Goal: Transaction & Acquisition: Purchase product/service

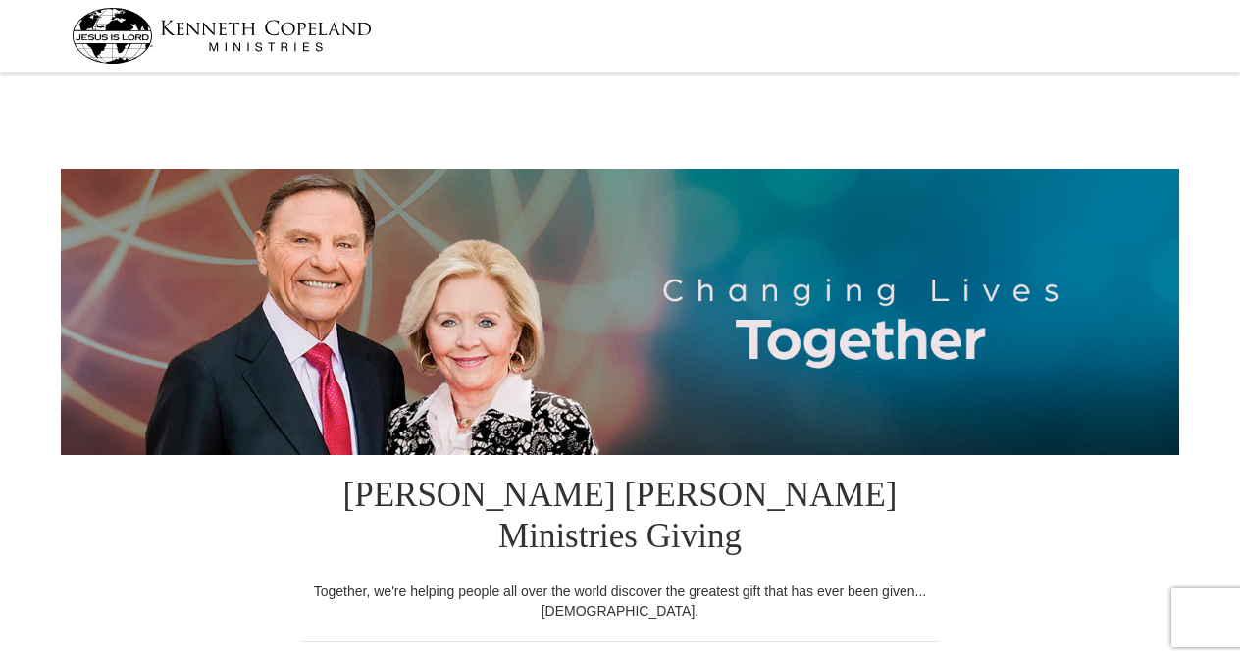
select select "MI"
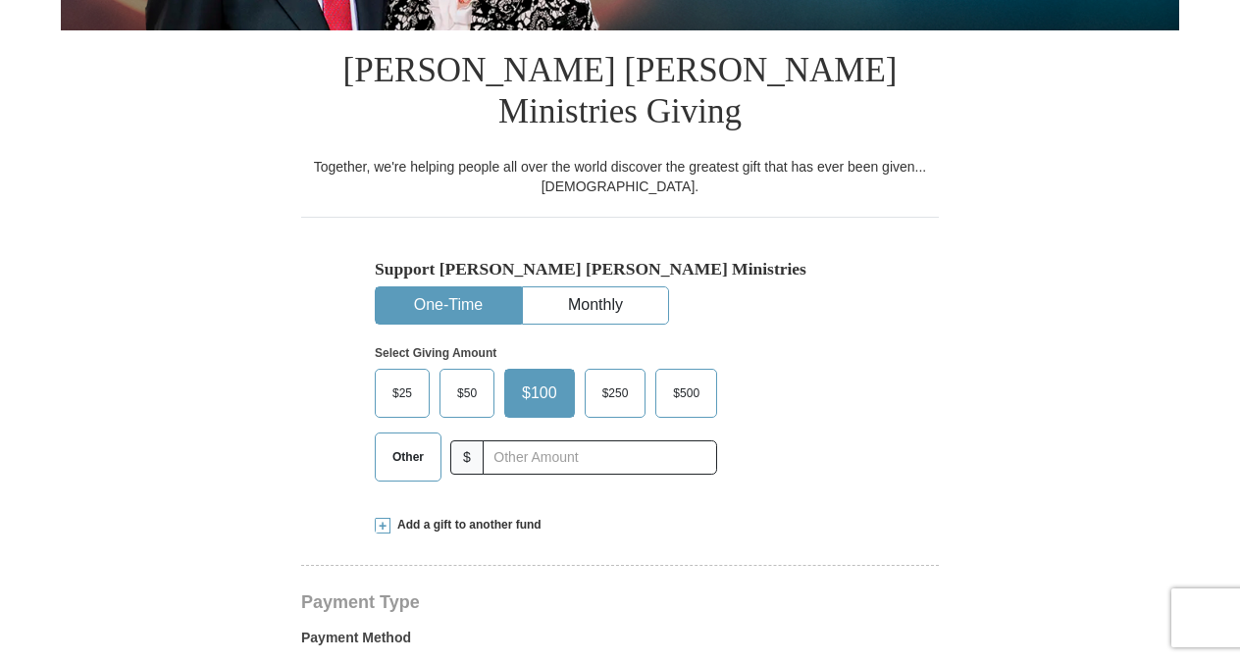
scroll to position [426, 0]
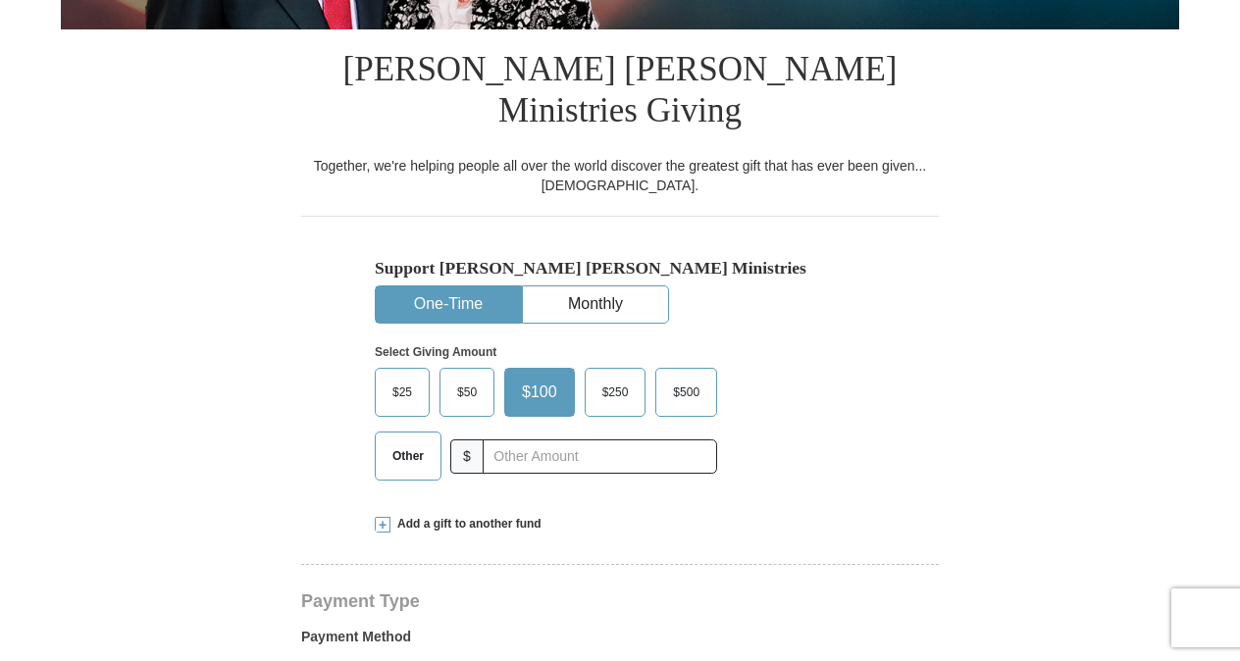
click at [473, 378] on span "$50" at bounding box center [466, 392] width 39 height 29
click at [0, 0] on input "$50" at bounding box center [0, 0] width 0 height 0
click at [614, 287] on button "Monthly" at bounding box center [595, 305] width 145 height 36
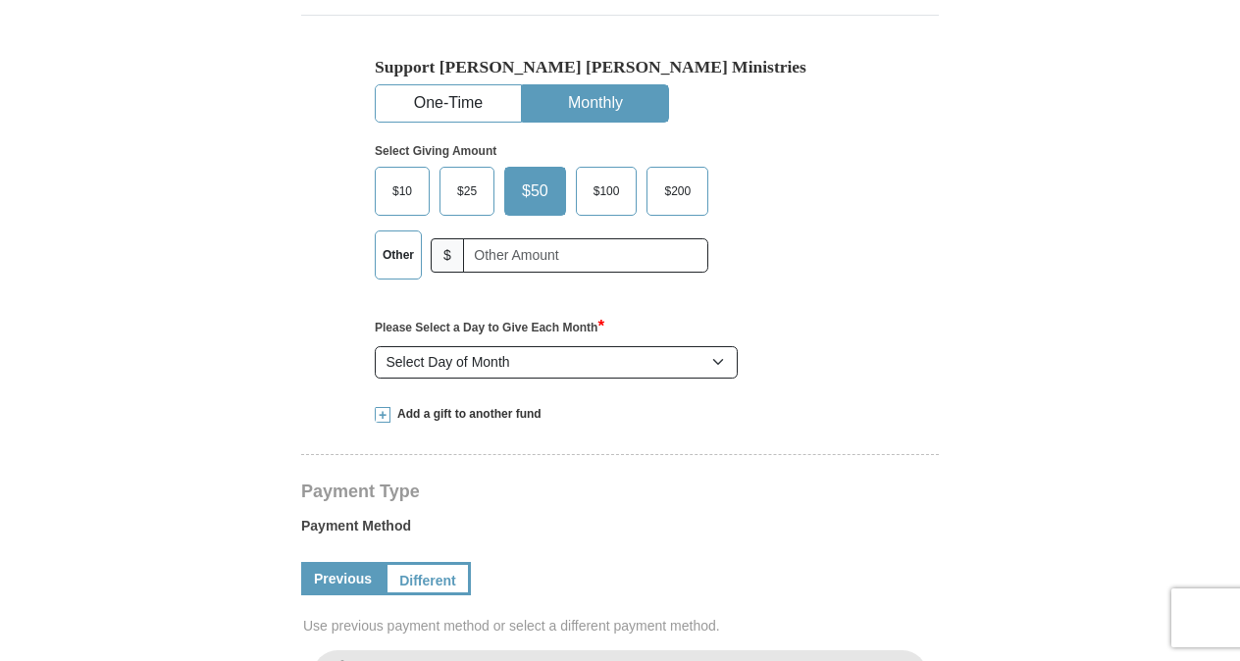
scroll to position [632, 0]
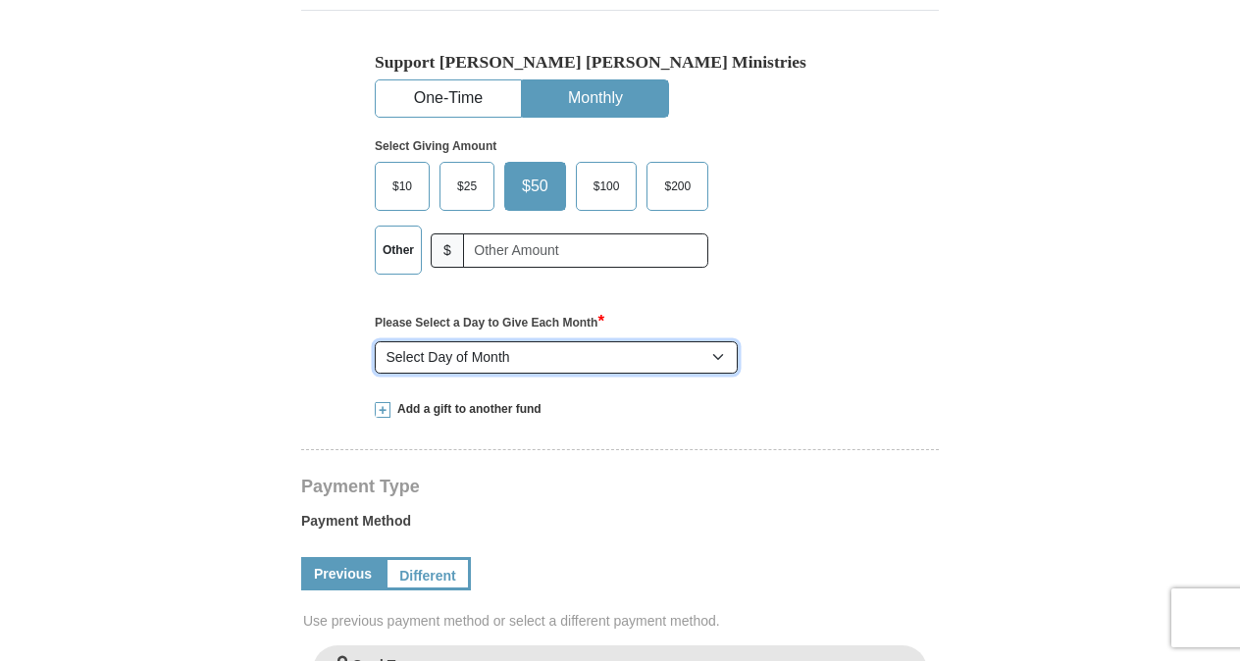
click at [723, 341] on select "Select Day of Month 1 2 3 4 5 6 7 8 9 10 11 12 13 14 15 16 17 18 19 20 21 22 23…" at bounding box center [556, 357] width 363 height 33
select select "3"
click at [375, 341] on select "Select Day of Month 1 2 3 4 5 6 7 8 9 10 11 12 13 14 15 16 17 18 19 20 21 22 23…" at bounding box center [556, 357] width 363 height 33
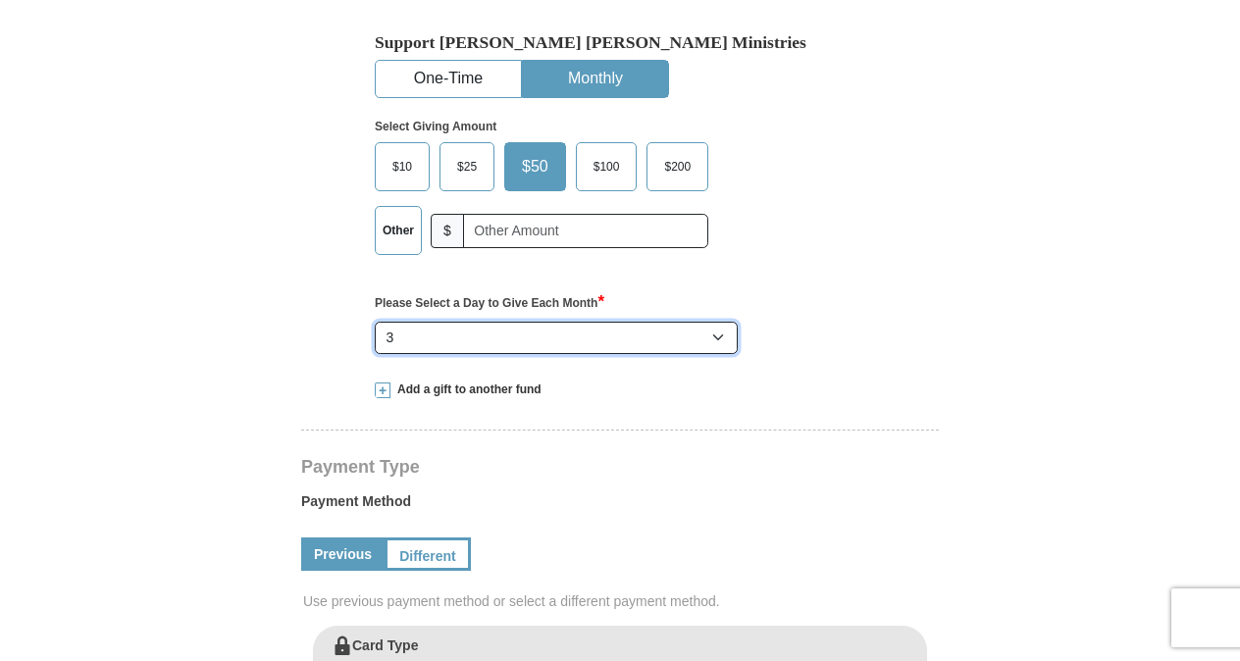
scroll to position [664, 0]
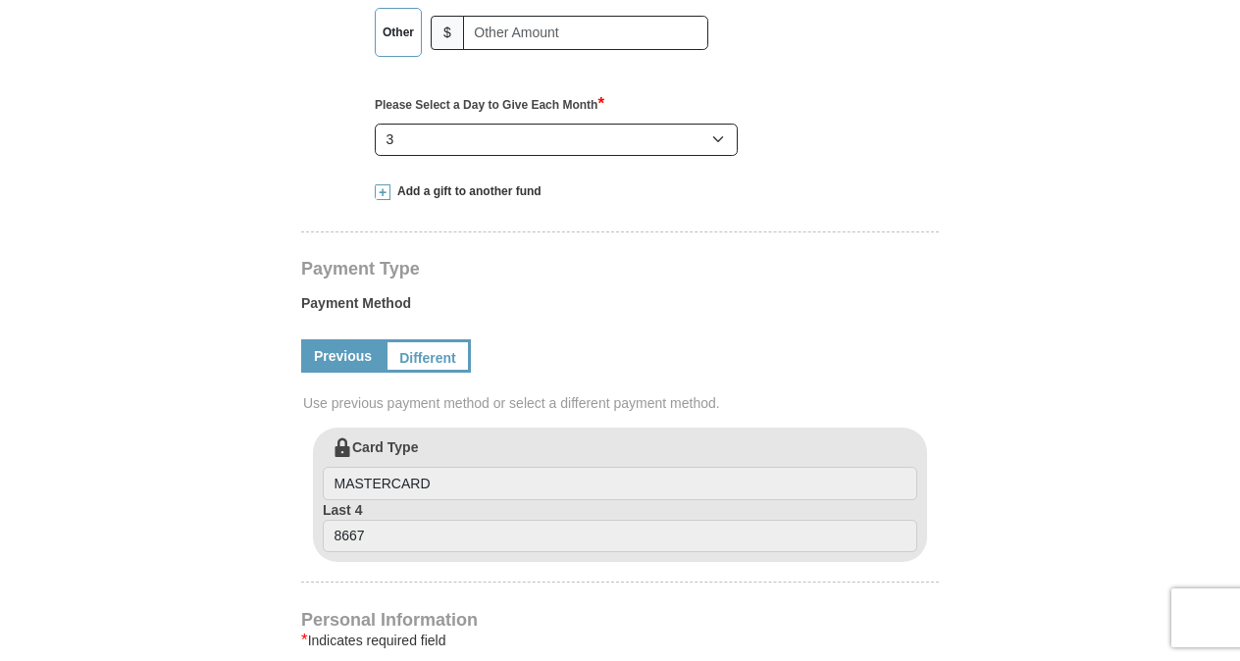
click at [128, 507] on form "Kenneth Copeland Ministries Giving Together, we're helping people all over the …" at bounding box center [620, 399] width 1119 height 2341
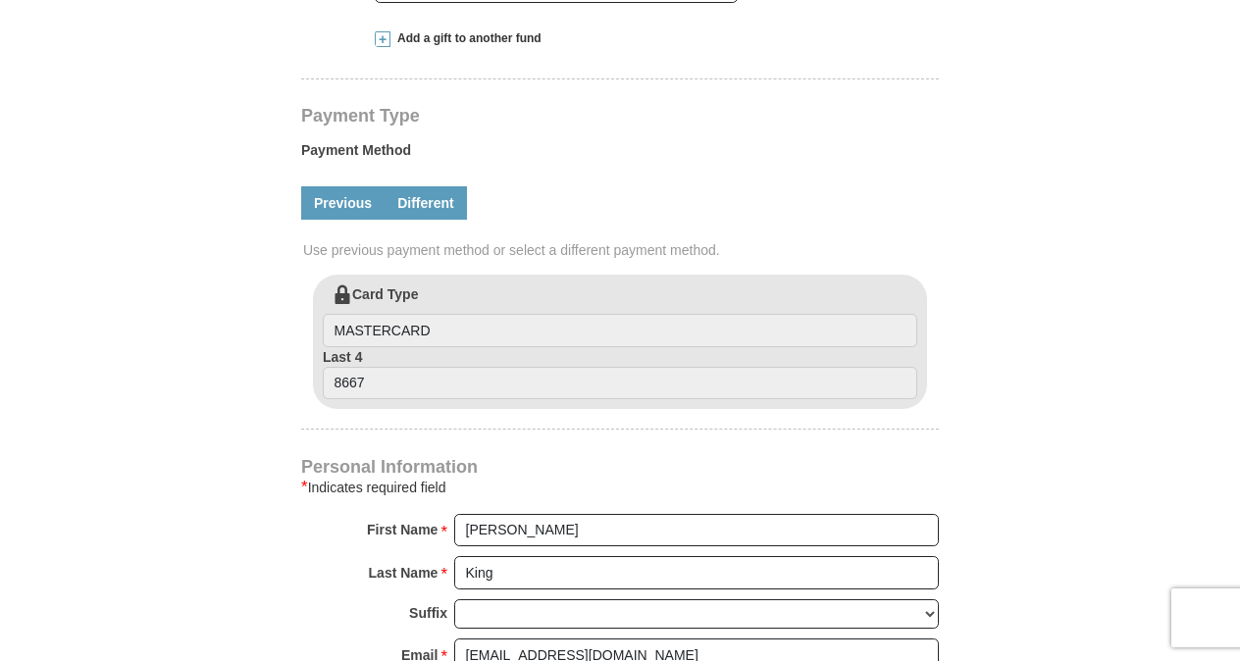
scroll to position [998, 0]
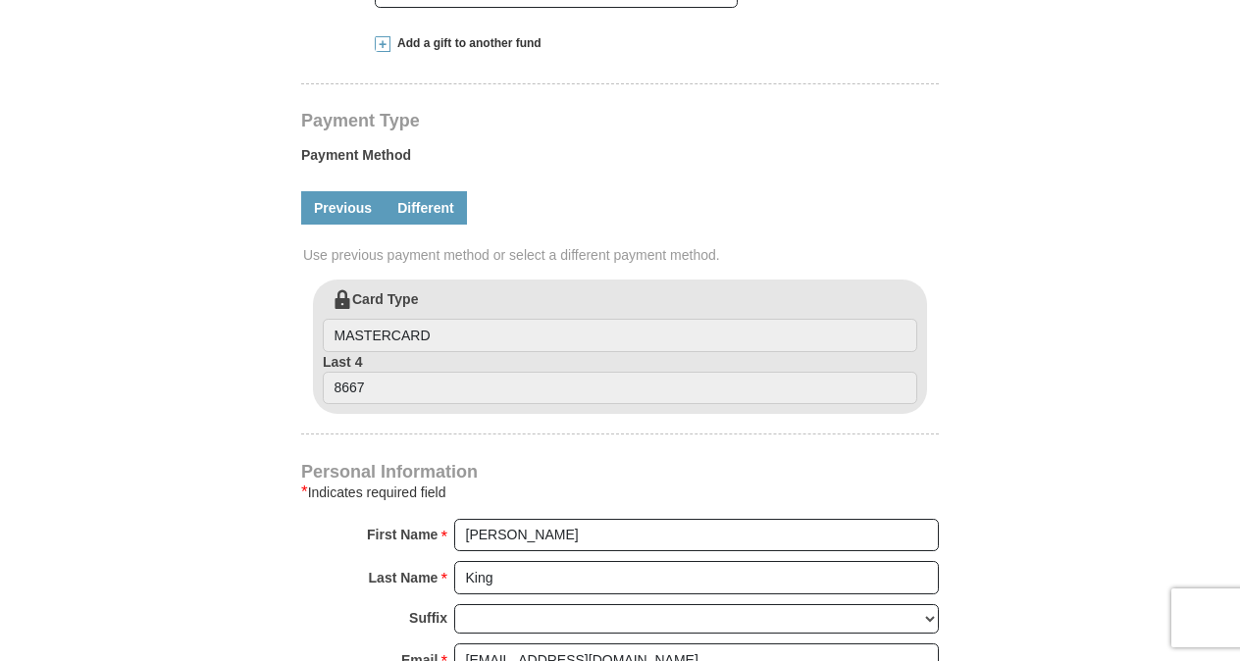
click at [444, 191] on link "Different" at bounding box center [426, 207] width 82 height 33
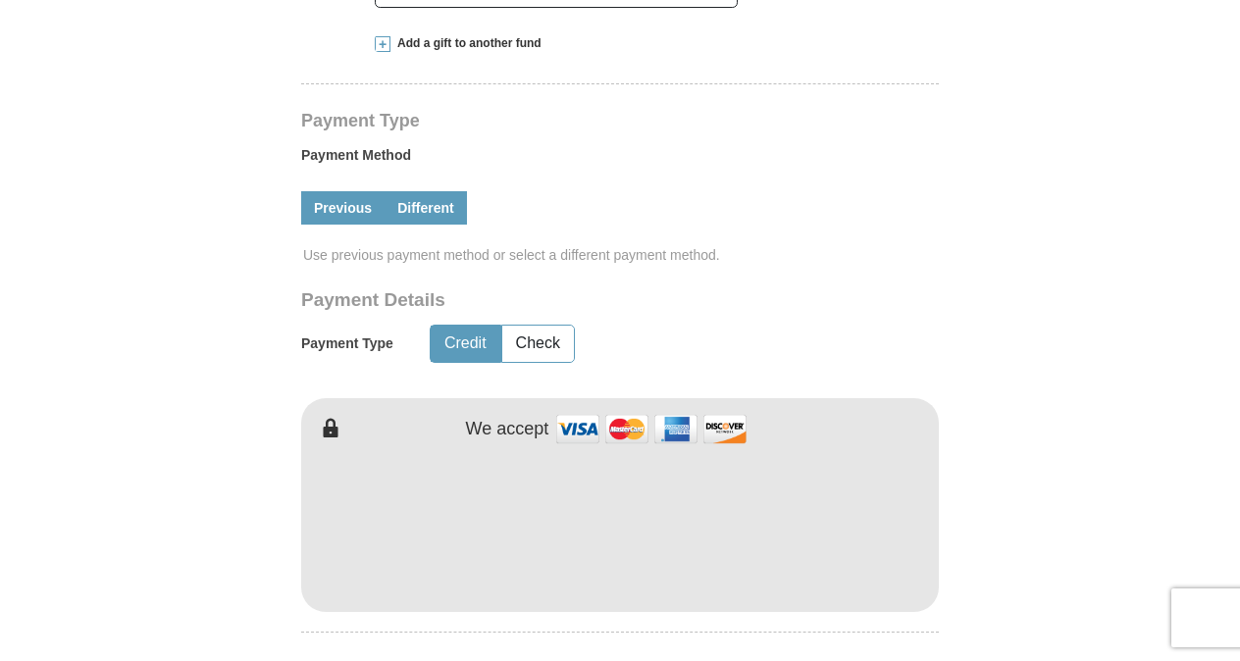
click at [349, 191] on link "Previous" at bounding box center [342, 207] width 83 height 33
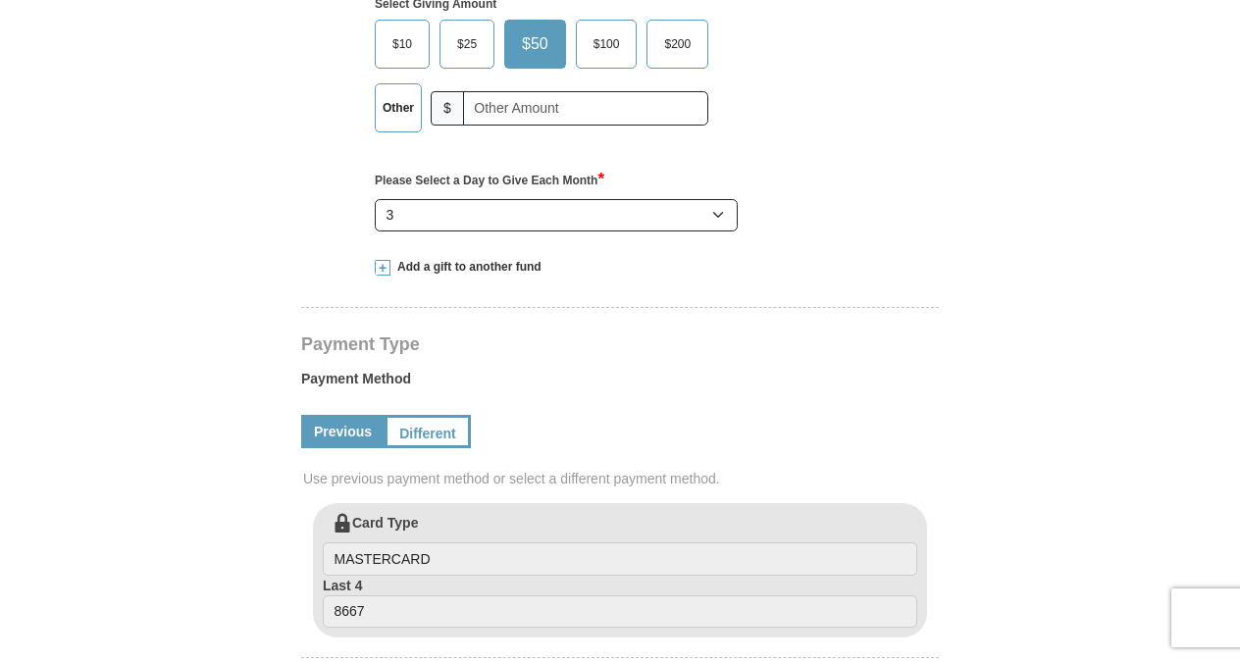
scroll to position [773, 0]
click at [445, 416] on link "Different" at bounding box center [426, 432] width 82 height 33
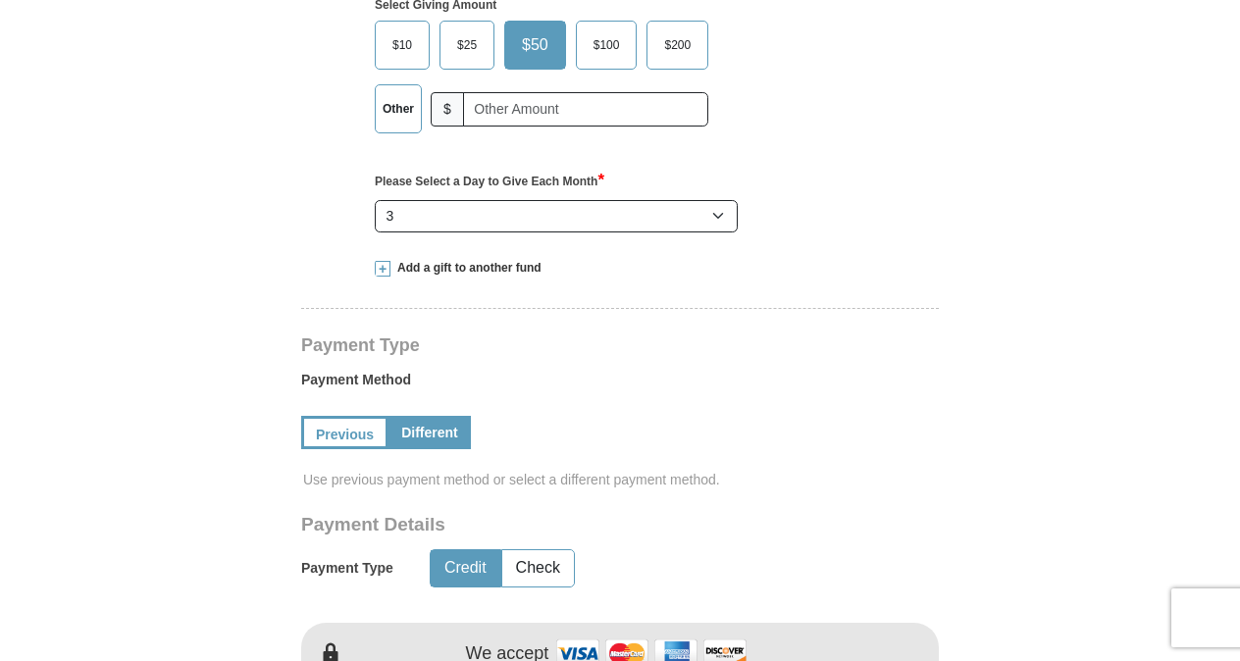
click at [205, 542] on form "Kenneth Copeland Ministries Giving Together, we're helping people all over the …" at bounding box center [620, 574] width 1119 height 2539
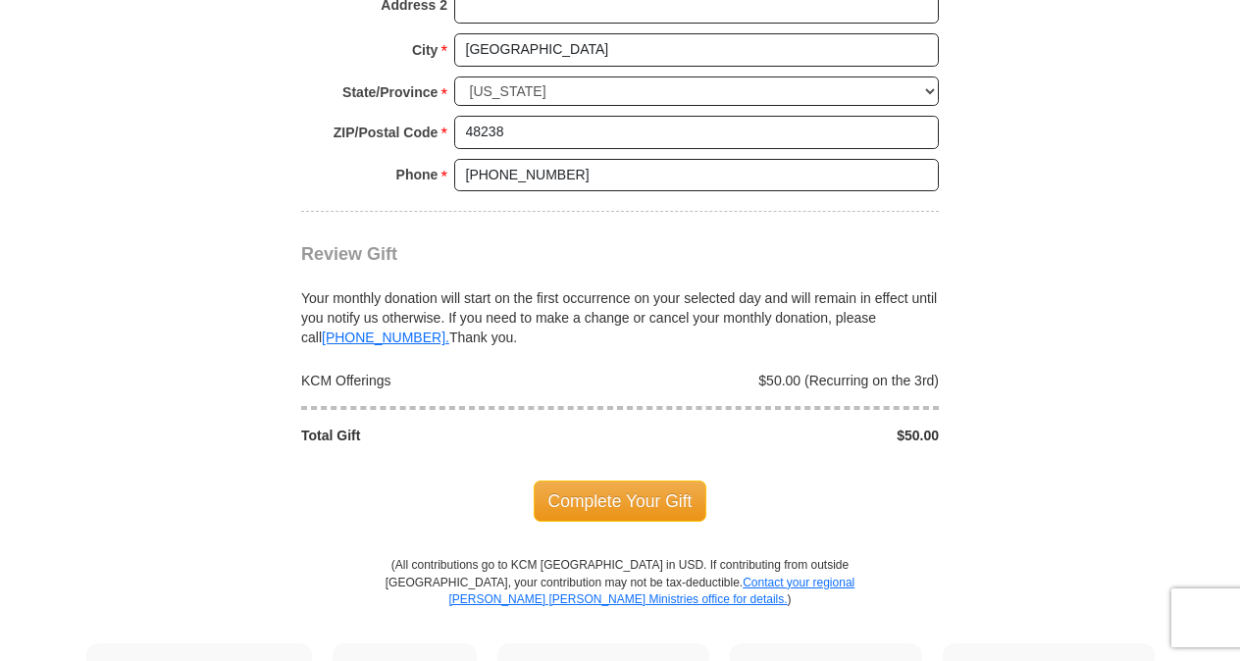
scroll to position [1953, 0]
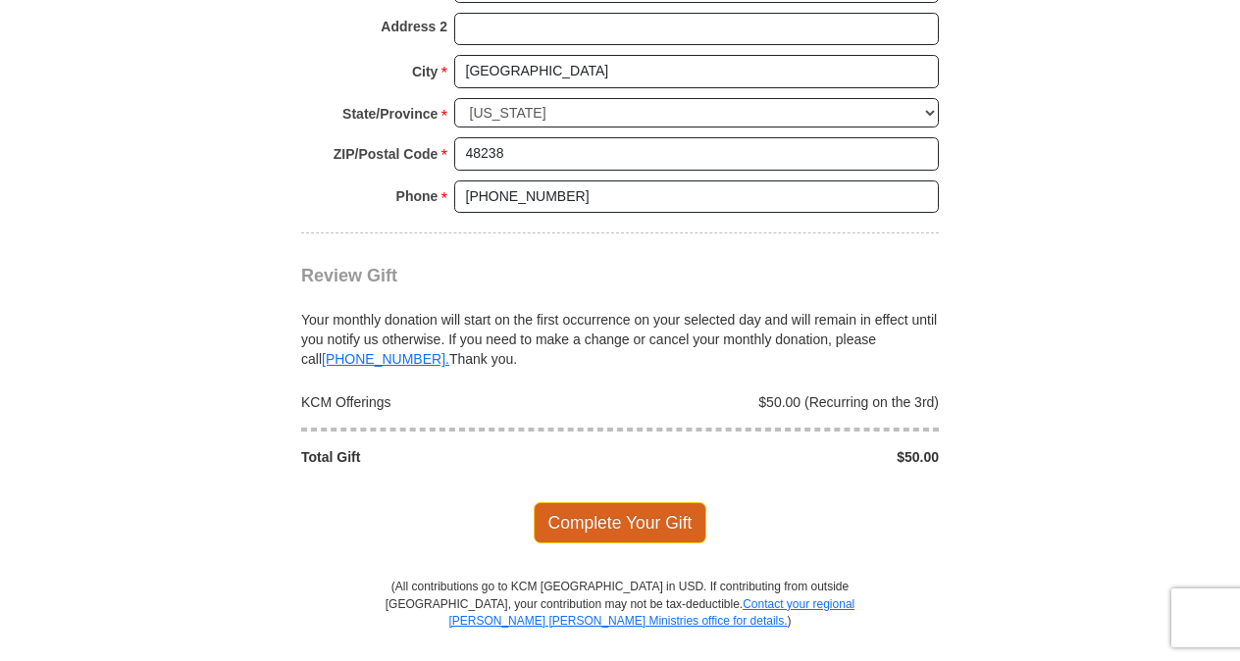
click at [614, 502] on span "Complete Your Gift" at bounding box center [621, 522] width 174 height 41
